Goal: Task Accomplishment & Management: Use online tool/utility

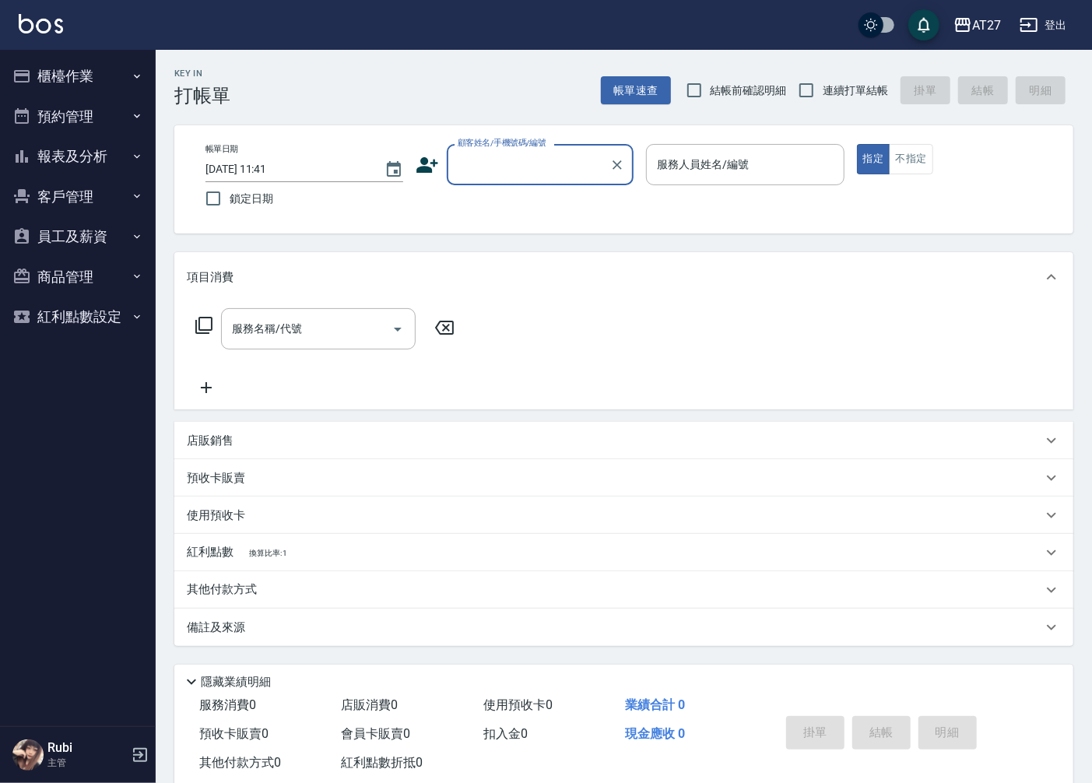
click at [79, 72] on button "櫃檯作業" at bounding box center [77, 76] width 143 height 40
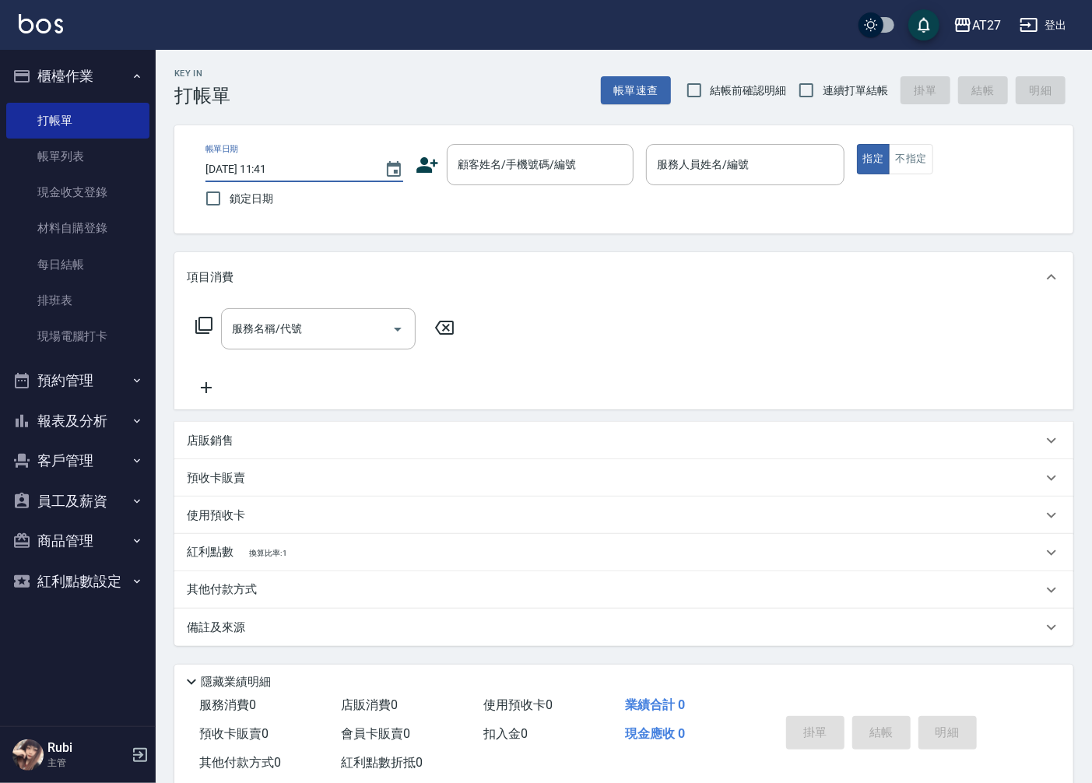
click at [310, 175] on input "[DATE] 11:41" at bounding box center [286, 169] width 163 height 26
click at [292, 179] on input "[DATE] 11:41" at bounding box center [286, 169] width 163 height 26
click at [392, 163] on icon "Choose date, selected date is 2025-08-26" at bounding box center [394, 169] width 14 height 16
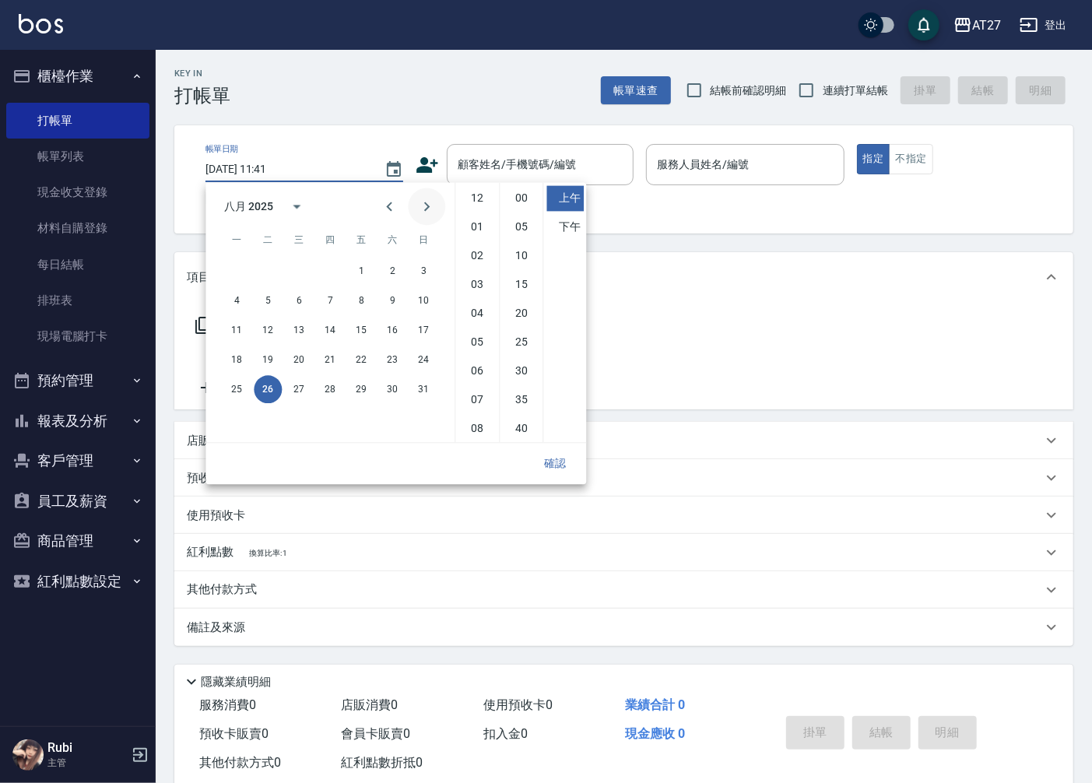
scroll to position [86, 0]
click at [384, 202] on icon "Previous month" at bounding box center [389, 206] width 19 height 19
click at [335, 363] on button "24" at bounding box center [330, 360] width 28 height 28
type input "[DATE] 11:41"
click at [336, 350] on button "24" at bounding box center [330, 360] width 28 height 28
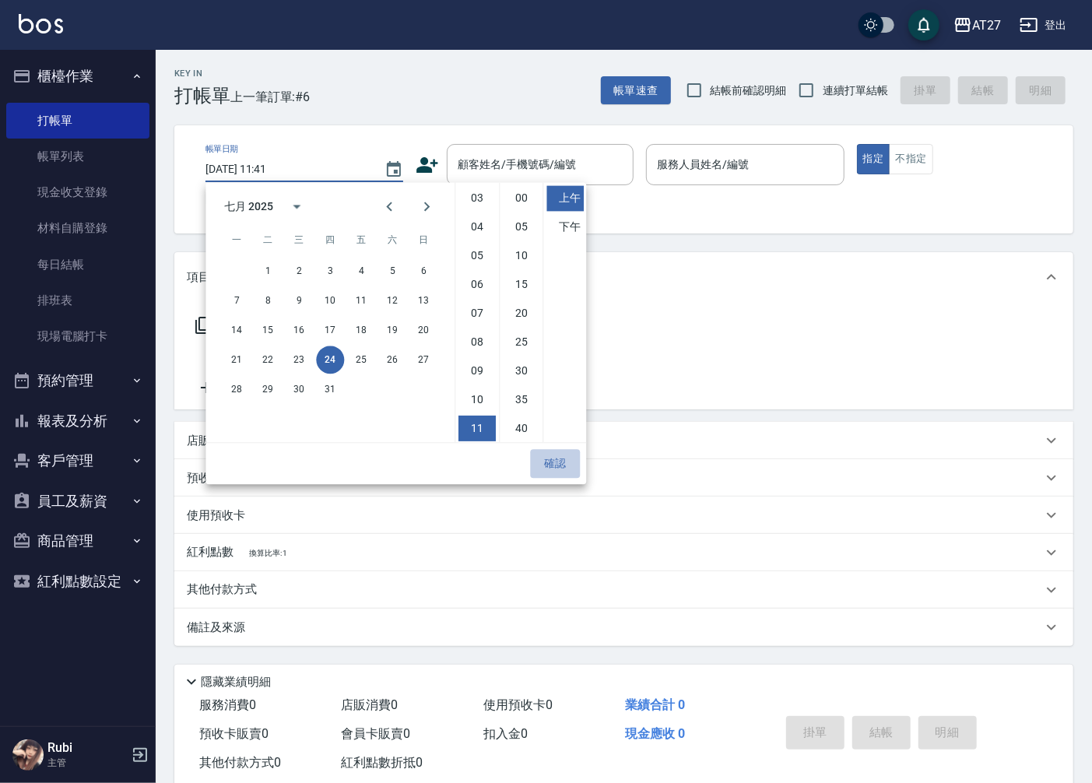
click at [562, 455] on button "確認" at bounding box center [555, 463] width 50 height 29
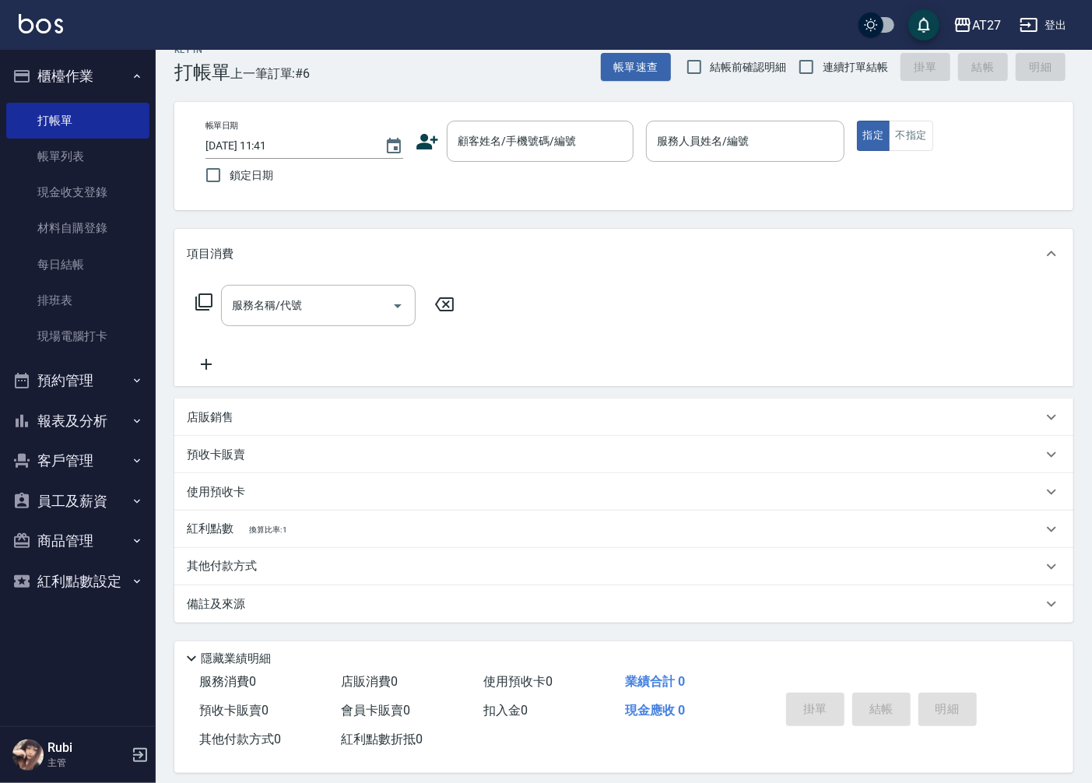
scroll to position [36, 0]
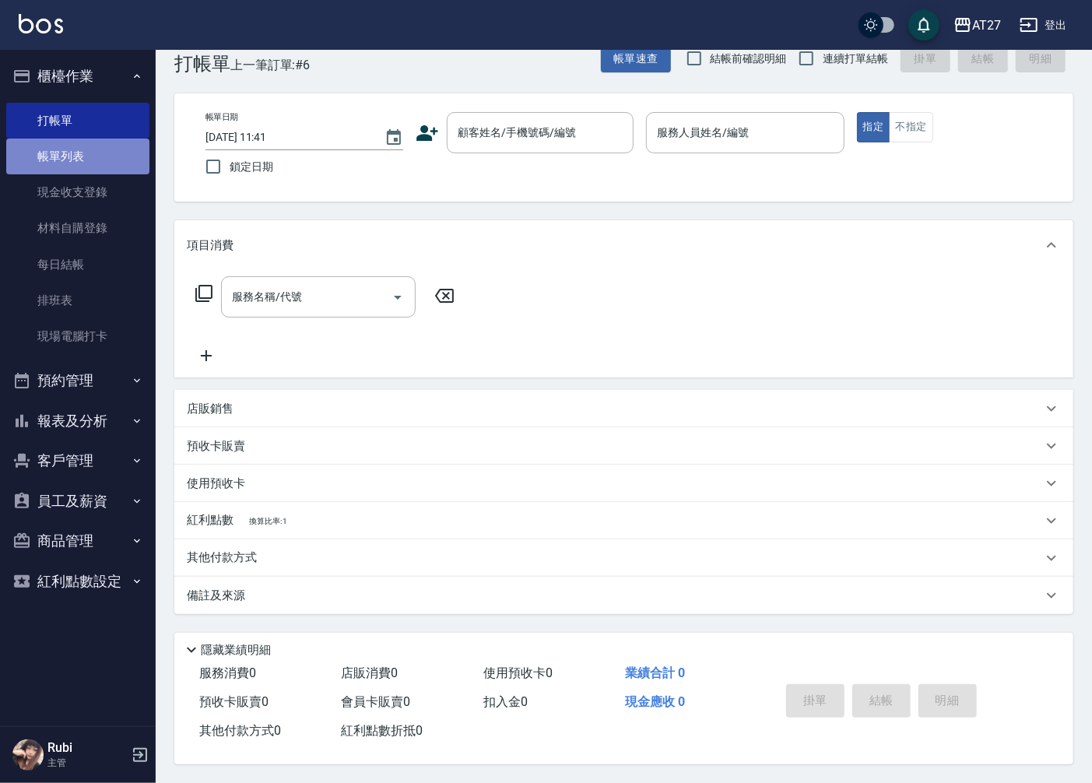
click at [73, 151] on link "帳單列表" at bounding box center [77, 157] width 143 height 36
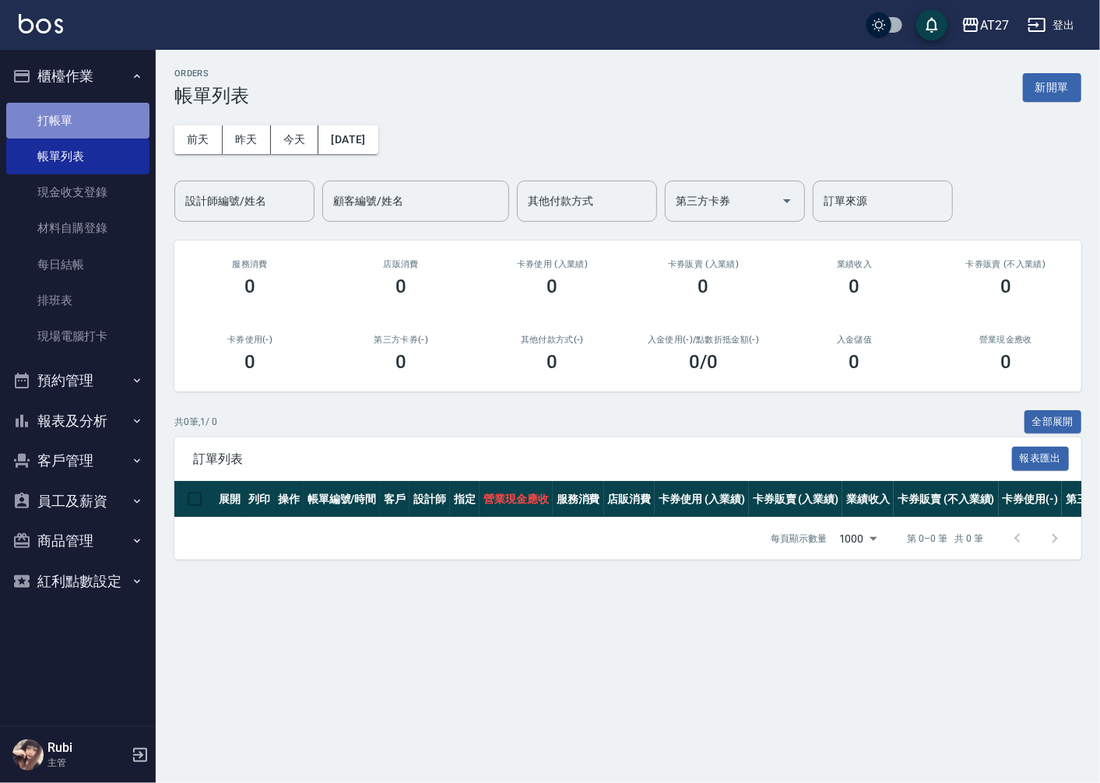
click at [107, 115] on link "打帳單" at bounding box center [77, 121] width 143 height 36
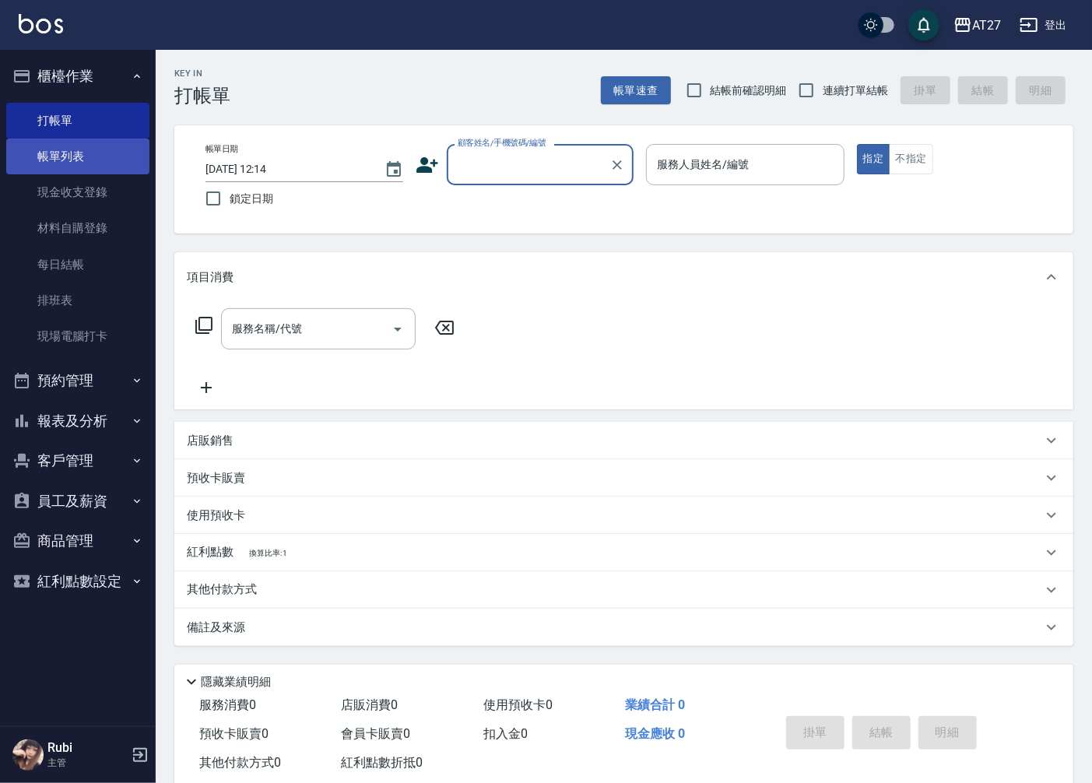
click at [101, 158] on link "帳單列表" at bounding box center [77, 157] width 143 height 36
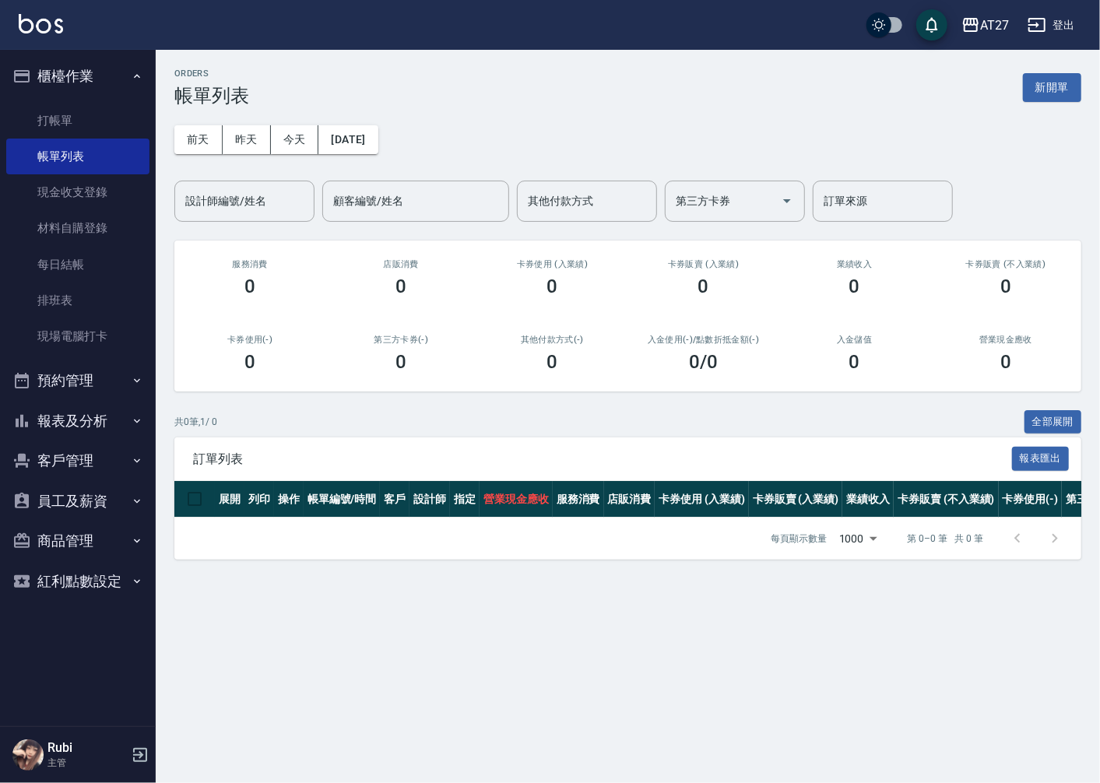
click at [355, 153] on div "[DATE] [DATE] [DATE] [DATE] 設計師編號/姓名 設計師編號/姓名 顧客編號/姓名 顧客編號/姓名 其他付款方式 其他付款方式 第三方…" at bounding box center [627, 164] width 907 height 115
click at [353, 145] on button "[DATE]" at bounding box center [347, 139] width 59 height 29
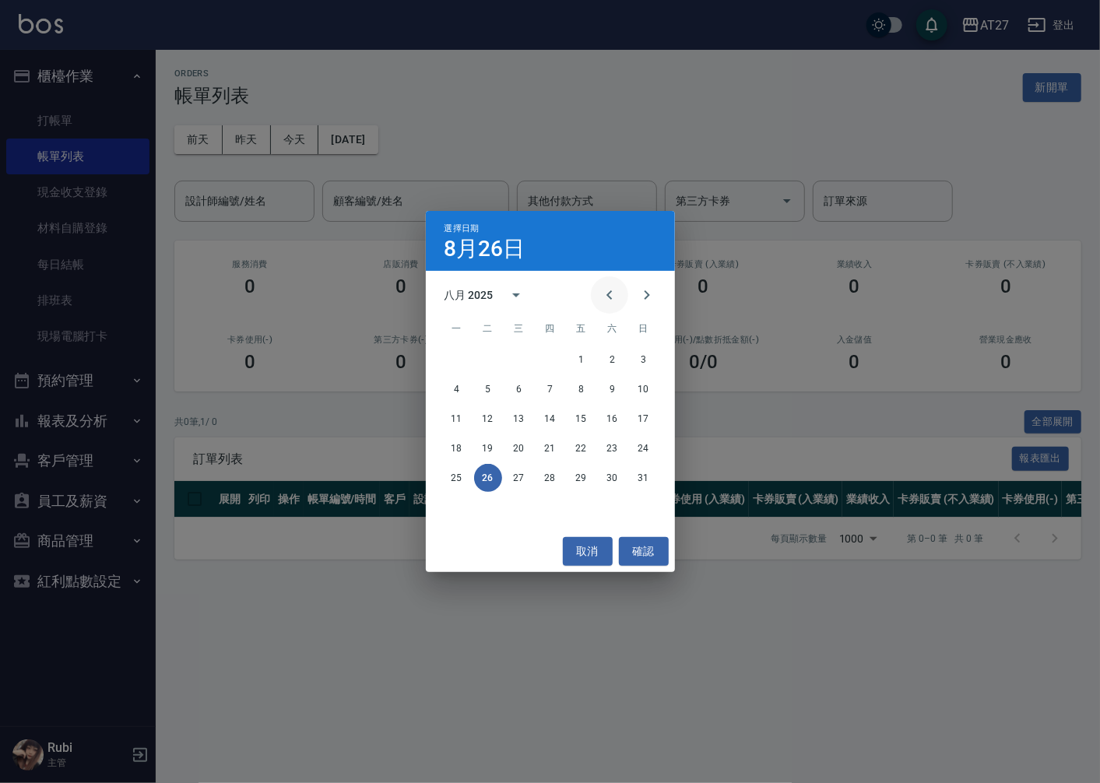
click at [609, 300] on icon "Previous month" at bounding box center [609, 295] width 19 height 19
click at [554, 437] on button "24" at bounding box center [550, 448] width 28 height 28
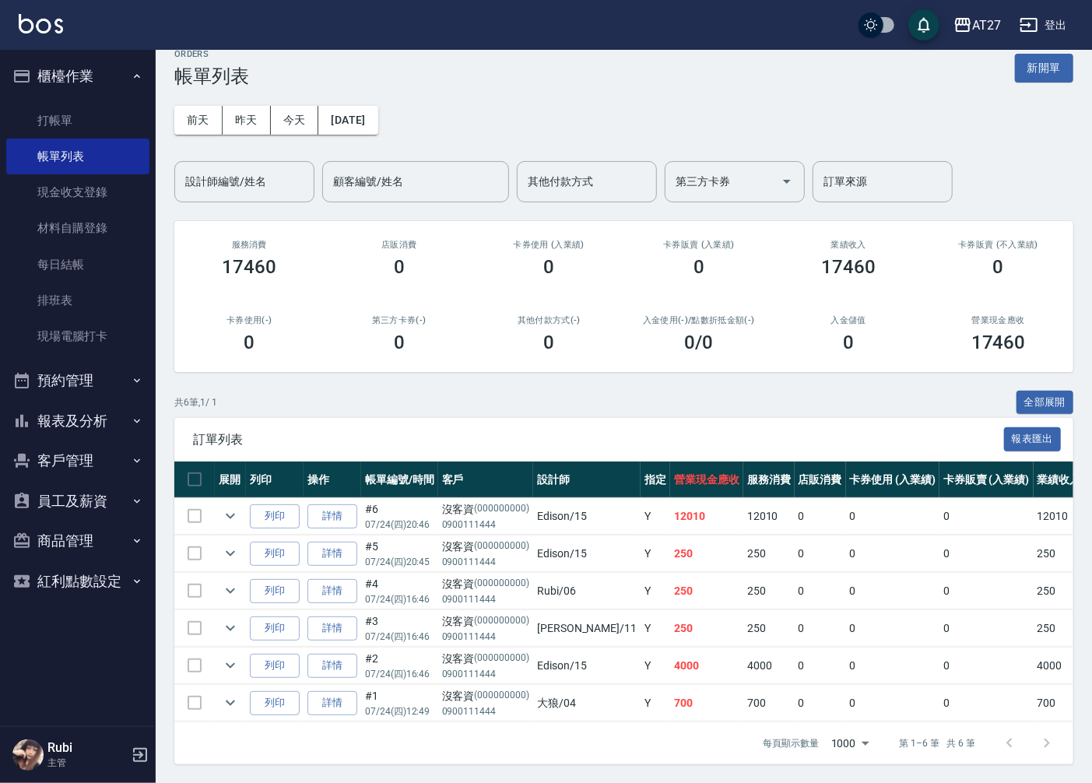
scroll to position [33, 0]
